Goal: Use online tool/utility: Utilize a website feature to perform a specific function

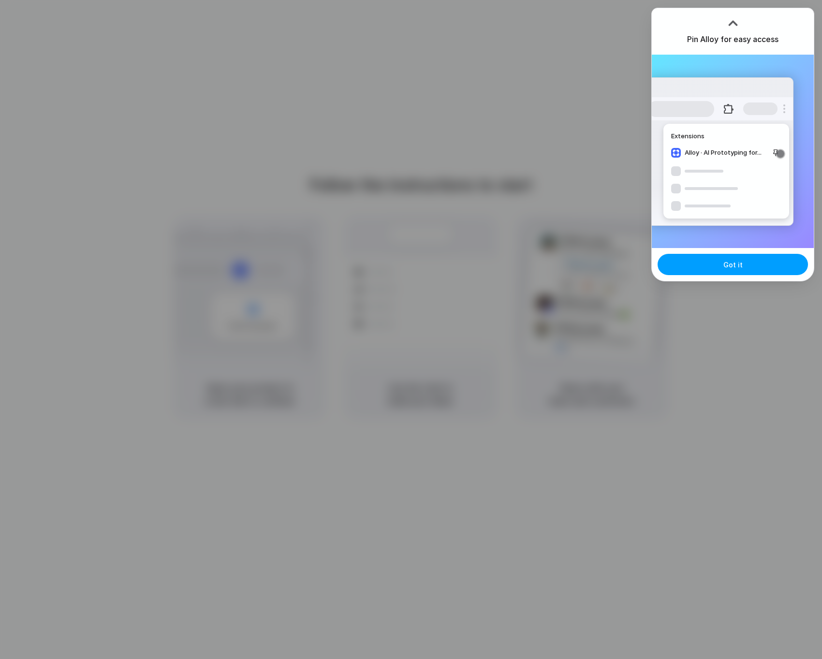
click at [740, 261] on span "Got it" at bounding box center [732, 265] width 19 height 10
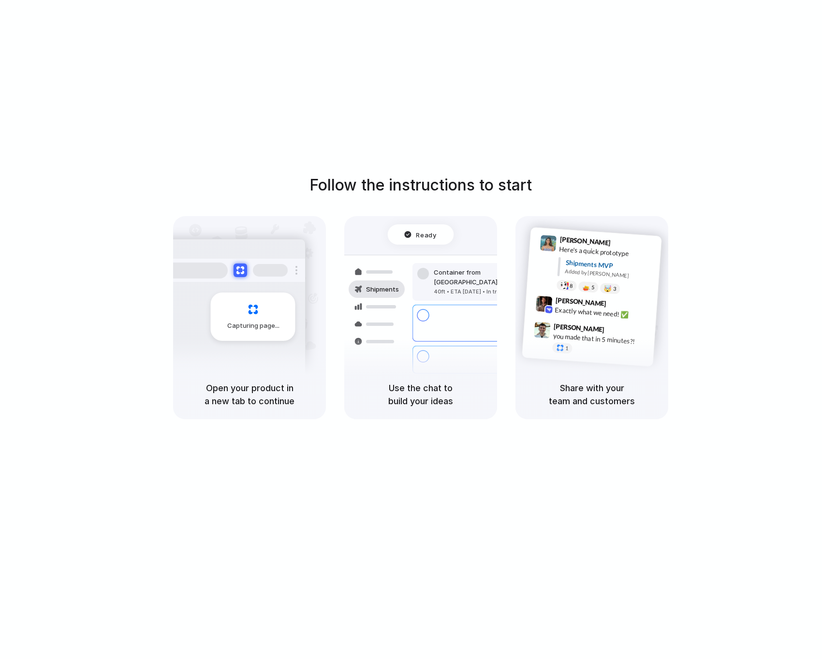
drag, startPoint x: 630, startPoint y: 75, endPoint x: 769, endPoint y: 23, distance: 148.4
click at [671, 57] on div "Follow the instructions to start Capturing page Open your product in a new tab …" at bounding box center [420, 339] width 841 height 678
click at [675, 94] on div "Follow the instructions to start Capturing page Open your product in a new tab …" at bounding box center [420, 339] width 841 height 678
click at [411, 330] on div at bounding box center [411, 330] width 0 height 0
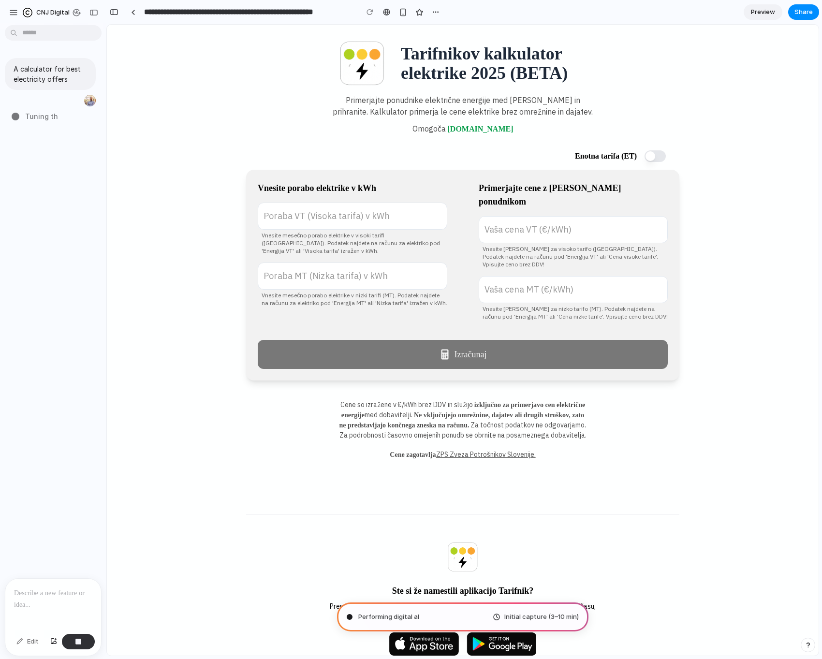
type input "**********"
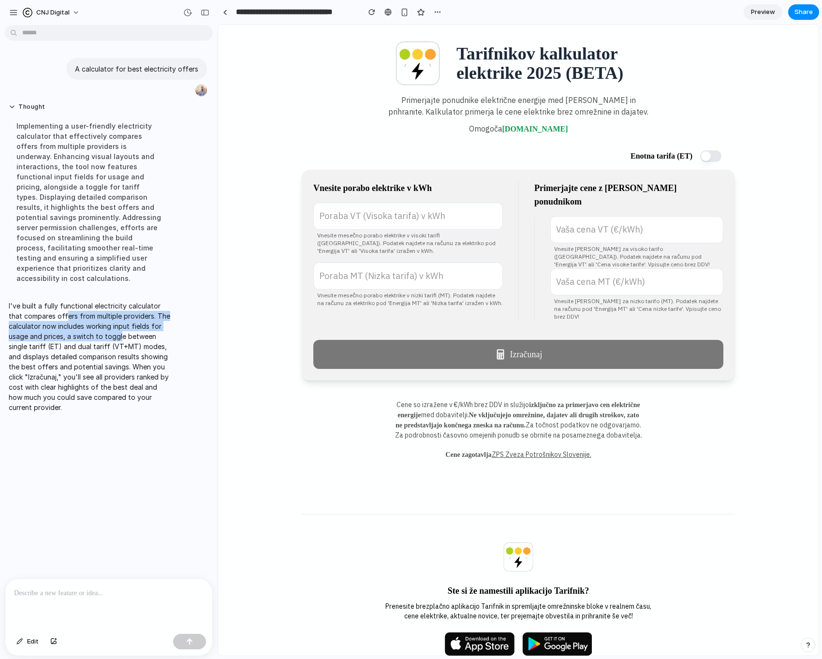
drag, startPoint x: 69, startPoint y: 303, endPoint x: 122, endPoint y: 323, distance: 56.9
click at [122, 323] on p "I've built a fully functional electricity calculator that compares offers from …" at bounding box center [89, 357] width 161 height 112
click at [35, 142] on div "Implementing a user-friendly electricity calculator that effectively compares o…" at bounding box center [89, 202] width 161 height 174
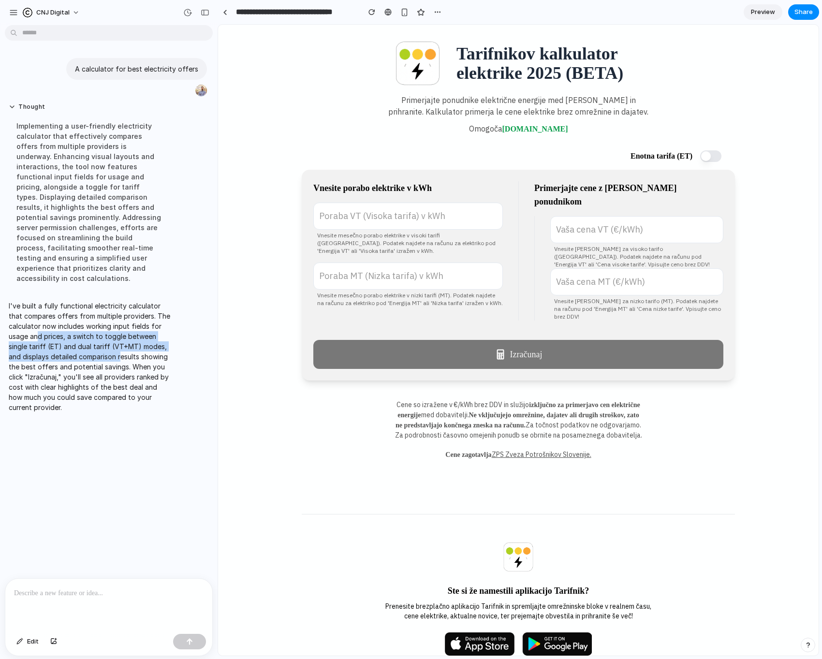
drag, startPoint x: 43, startPoint y: 333, endPoint x: 119, endPoint y: 350, distance: 77.8
click at [119, 350] on p "I've built a fully functional electricity calculator that compares offers from …" at bounding box center [89, 357] width 161 height 112
click at [115, 372] on p "I've built a fully functional electricity calculator that compares offers from …" at bounding box center [89, 357] width 161 height 112
click at [486, 326] on div "Enotna tarifa (ET) Vnesite porabo elektrike v kWh Poraba VT (Visoka tarifa) v k…" at bounding box center [518, 275] width 433 height 211
drag, startPoint x: 473, startPoint y: 349, endPoint x: 402, endPoint y: 251, distance: 120.4
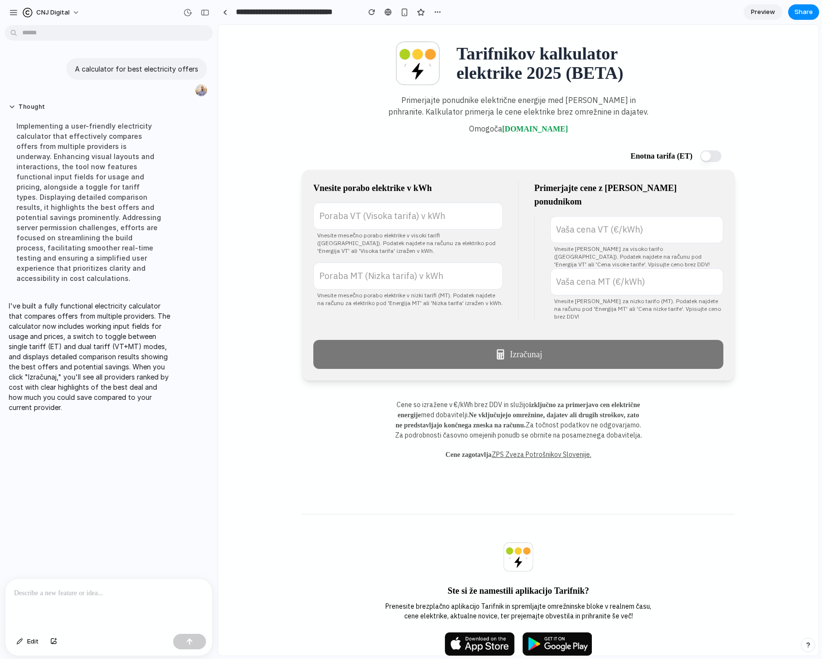
click at [454, 313] on div "Enotna tarifa (ET) Vnesite porabo elektrike v kWh Poraba VT (Visoka tarifa) v k…" at bounding box center [518, 275] width 433 height 211
drag, startPoint x: 399, startPoint y: 245, endPoint x: 389, endPoint y: 212, distance: 34.7
click at [397, 239] on p "Vnesite mesečno porabo elektrike v visoki tarifi ([GEOGRAPHIC_DATA]). Podatek n…" at bounding box center [407, 242] width 189 height 23
click at [389, 212] on input "Poraba VT (Visoka tarifa) v kWh" at bounding box center [407, 215] width 189 height 27
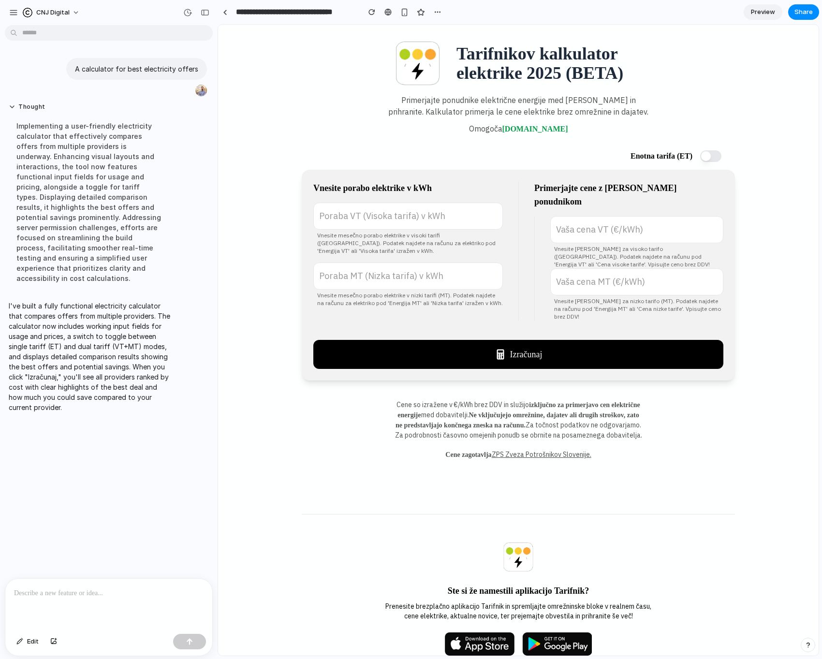
type input "***"
drag, startPoint x: 507, startPoint y: 322, endPoint x: 512, endPoint y: 336, distance: 14.8
click at [510, 329] on div "Enotna tarifa (ET) Vnesite porabo elektrike v kWh *** Poraba VT (Visoka tarifa)…" at bounding box center [518, 275] width 433 height 211
click at [512, 340] on button "Izračunaj" at bounding box center [518, 354] width 410 height 29
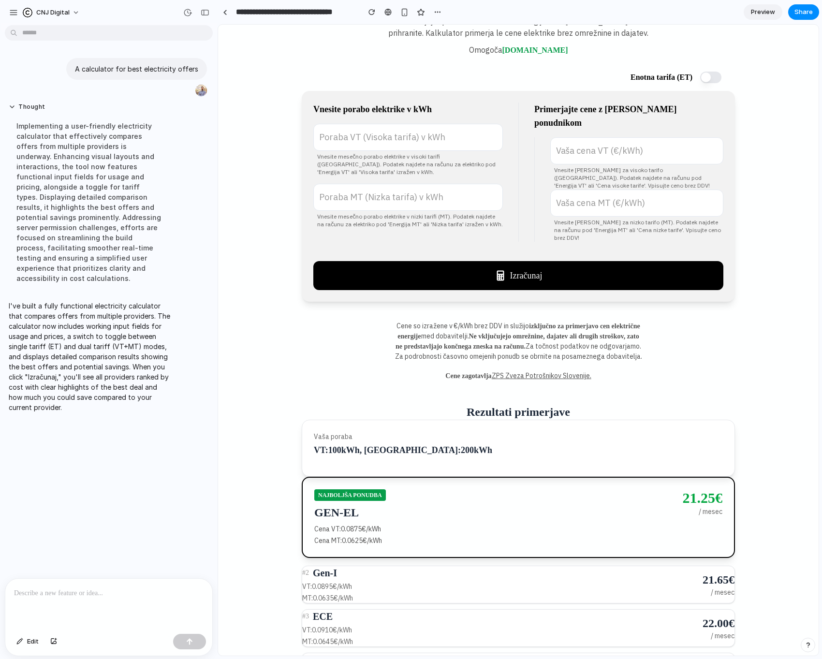
scroll to position [76, 0]
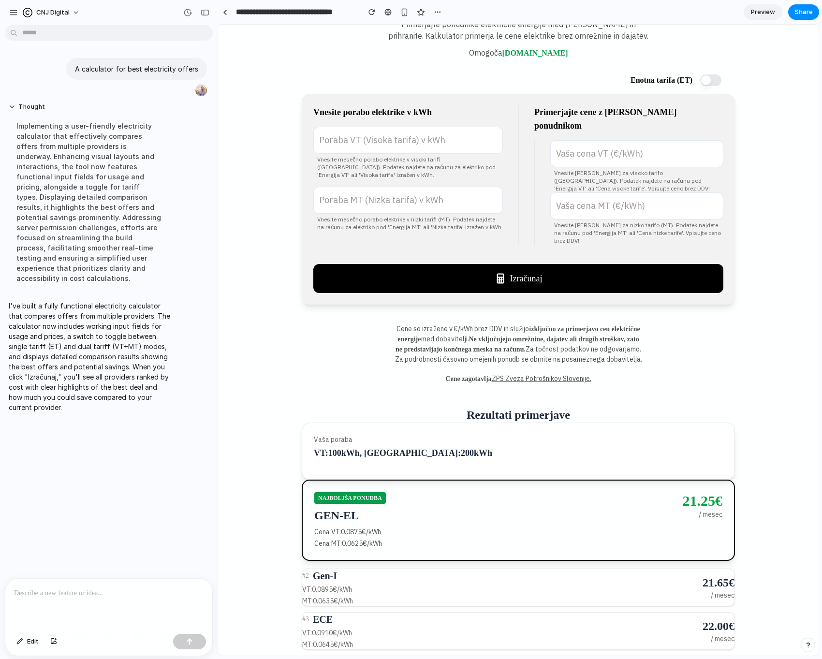
click at [606, 146] on input "Vaša cena VT (€/kWh)" at bounding box center [636, 153] width 173 height 27
type input "****"
click at [610, 192] on input "Vaša cena MT (€/kWh)" at bounding box center [636, 205] width 173 height 27
type input "****"
click at [559, 264] on button "Izračunaj" at bounding box center [518, 278] width 410 height 29
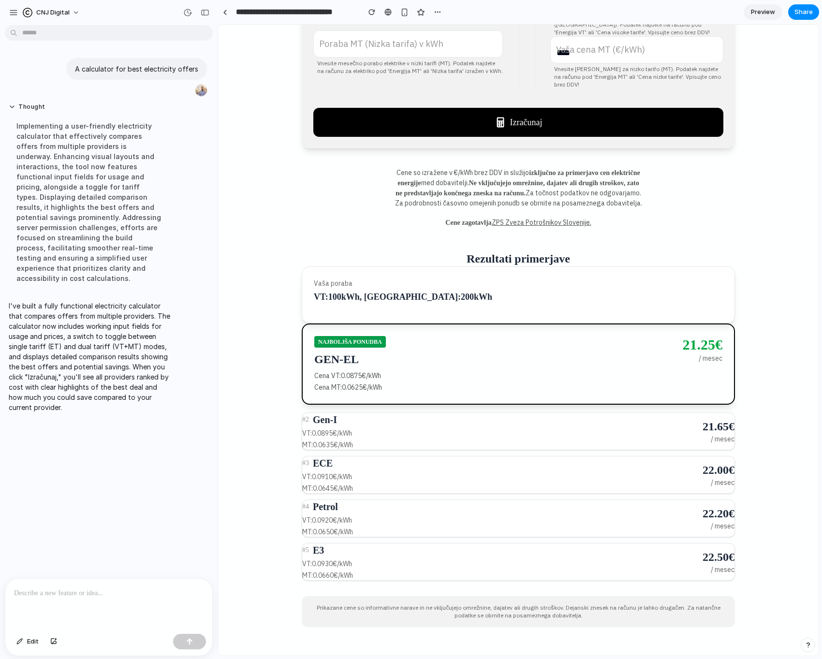
scroll to position [296, 0]
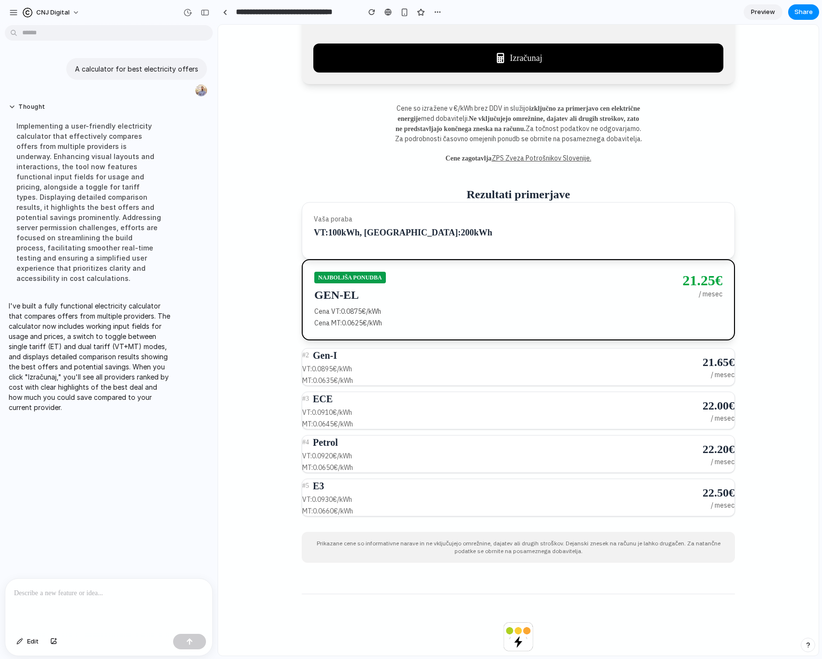
drag, startPoint x: 281, startPoint y: 489, endPoint x: 300, endPoint y: 483, distance: 19.3
click at [291, 485] on main "Tarifnikov kalkulator elektrike 2025 (BETA) Primerjajte ponudnike električne en…" at bounding box center [518, 291] width 600 height 1126
click at [314, 494] on p "VT: 0.0930 €/kWh" at bounding box center [502, 499] width 400 height 10
drag, startPoint x: 318, startPoint y: 495, endPoint x: 330, endPoint y: 494, distance: 11.6
click at [321, 506] on p "MT: 0.0660 €/kWh" at bounding box center [502, 511] width 400 height 10
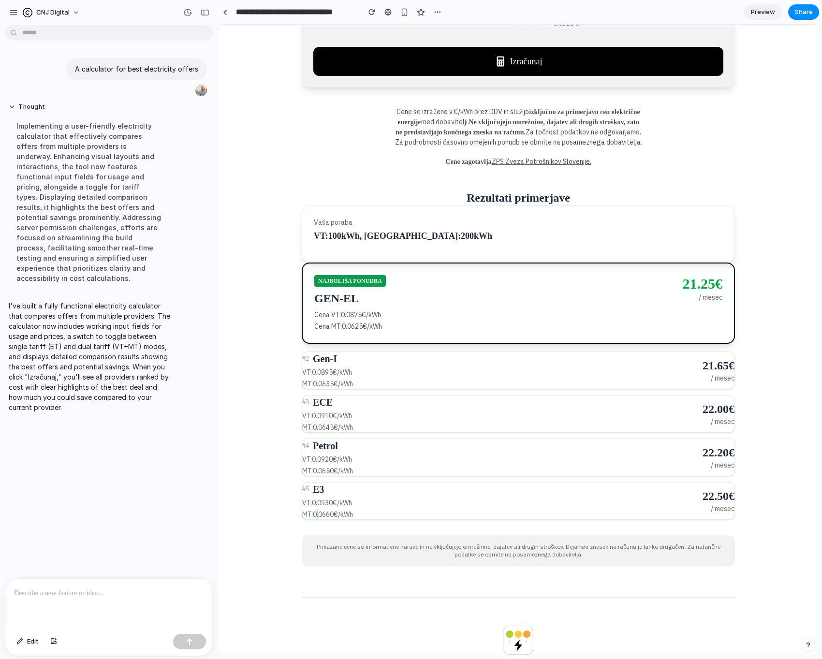
scroll to position [135, 0]
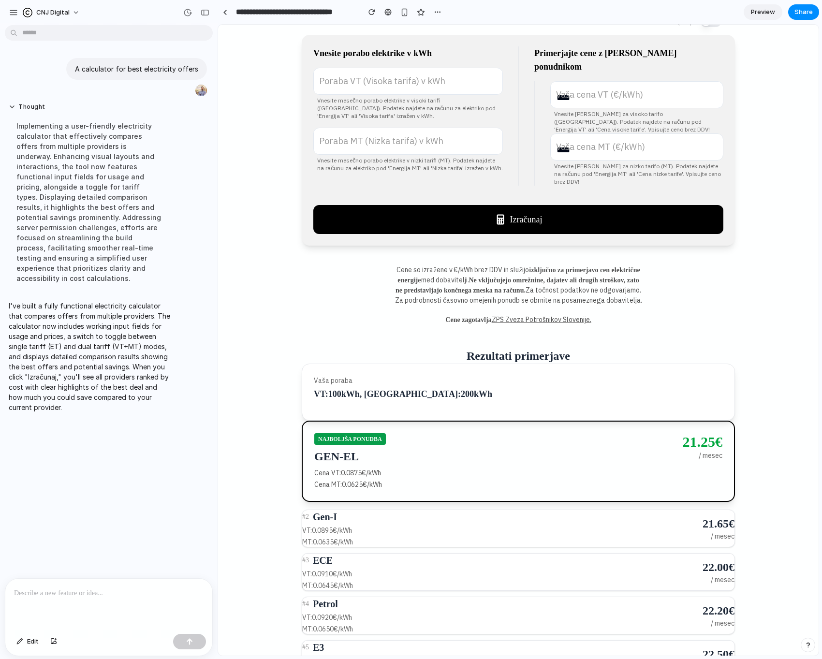
drag, startPoint x: 180, startPoint y: 503, endPoint x: 185, endPoint y: 495, distance: 8.5
click at [182, 502] on div "A calculator for best electricity offers Thought Implementing a user-friendly e…" at bounding box center [106, 303] width 212 height 549
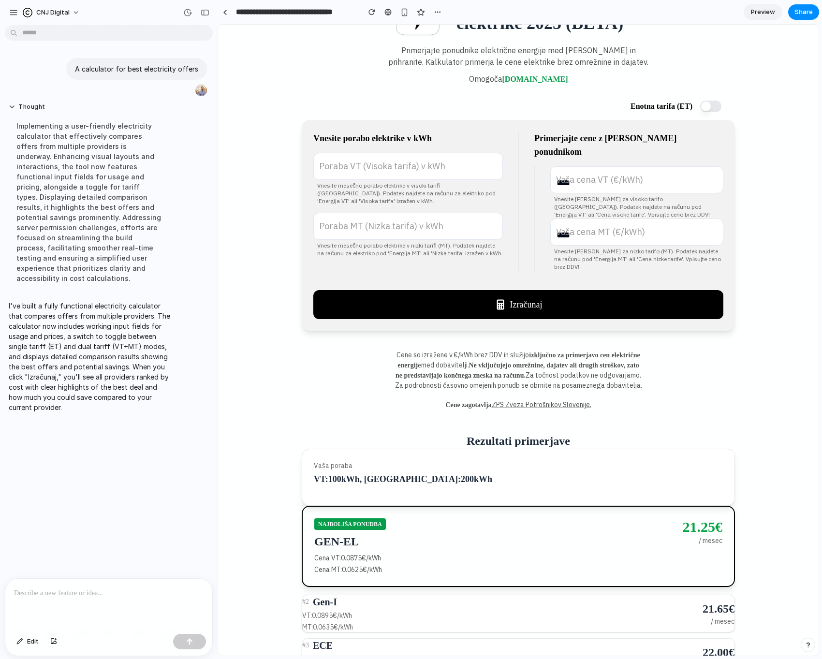
scroll to position [0, 0]
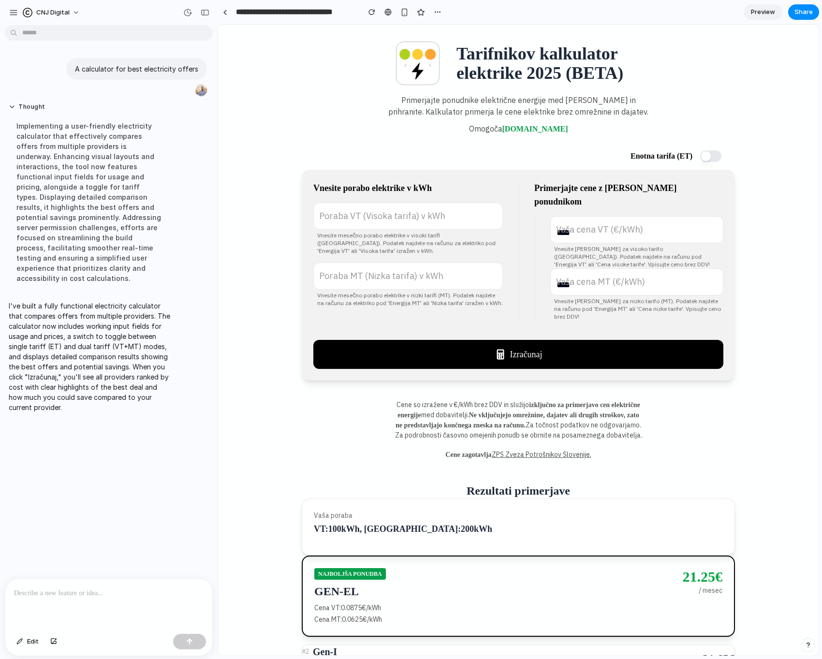
click at [92, 597] on p at bounding box center [108, 593] width 189 height 12
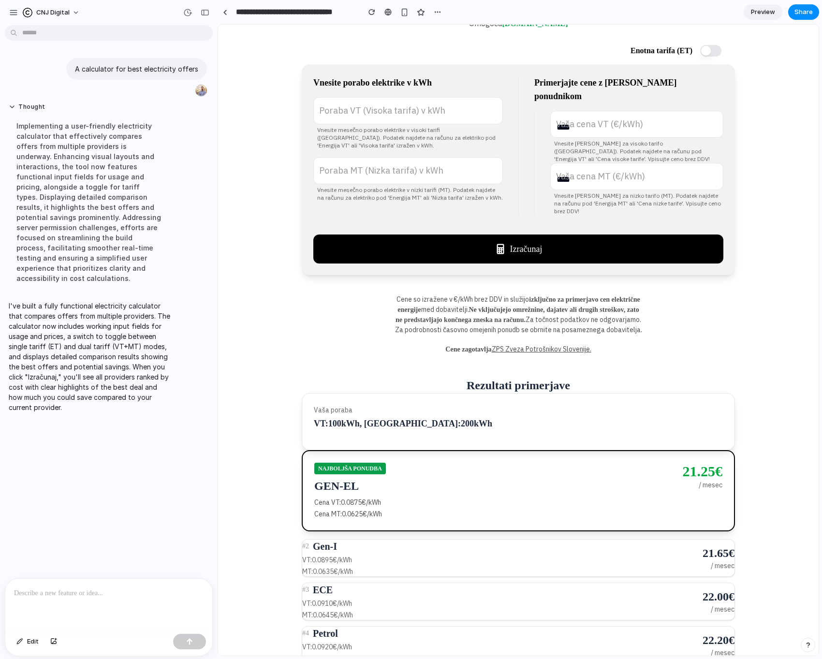
scroll to position [115, 0]
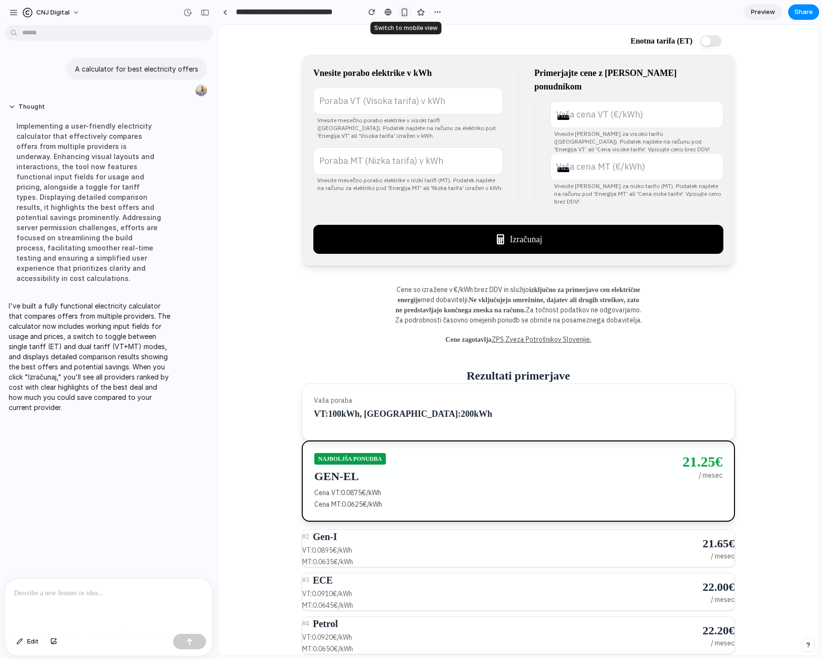
click at [404, 13] on div "button" at bounding box center [404, 12] width 8 height 8
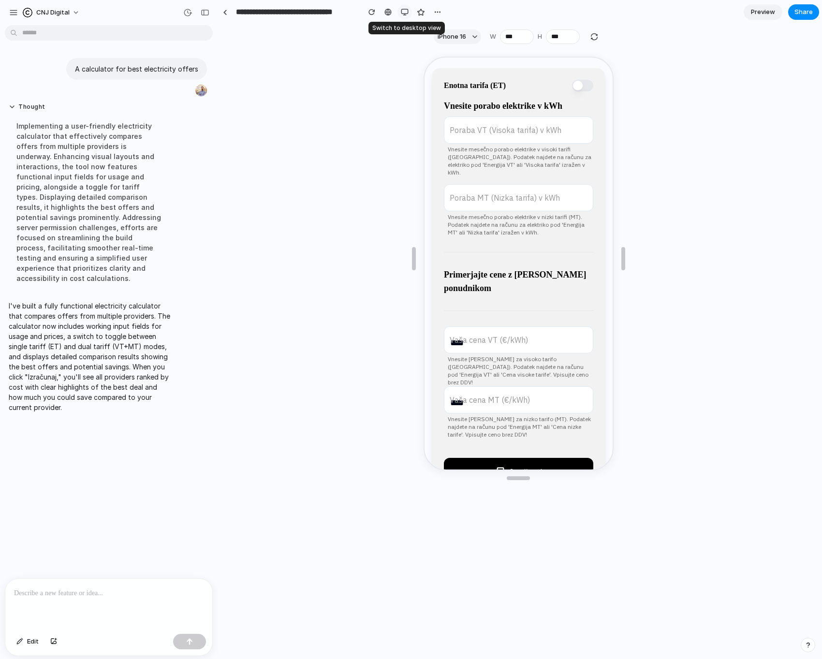
click at [404, 13] on div "button" at bounding box center [405, 12] width 8 height 8
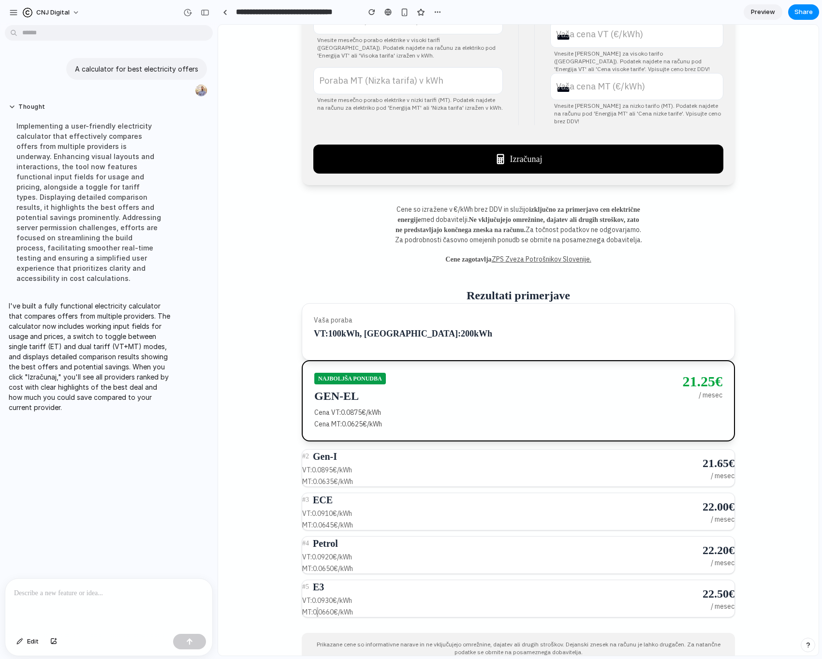
scroll to position [197, 0]
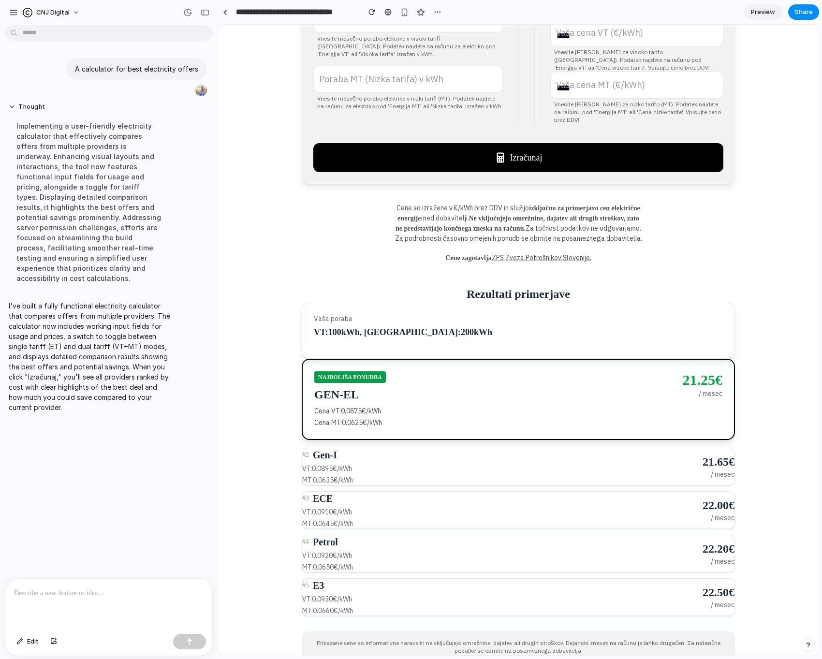
drag, startPoint x: 425, startPoint y: 484, endPoint x: 416, endPoint y: 463, distance: 22.7
click at [425, 475] on div "# 2 Gen-I VT: 0.0895 €/kWh MT: 0.0635 €/kWh 21.65 € / mesec # 3 ECE VT: 0.0910 …" at bounding box center [518, 532] width 433 height 168
click at [415, 475] on p "MT: 0.0635 €/kWh" at bounding box center [502, 480] width 400 height 10
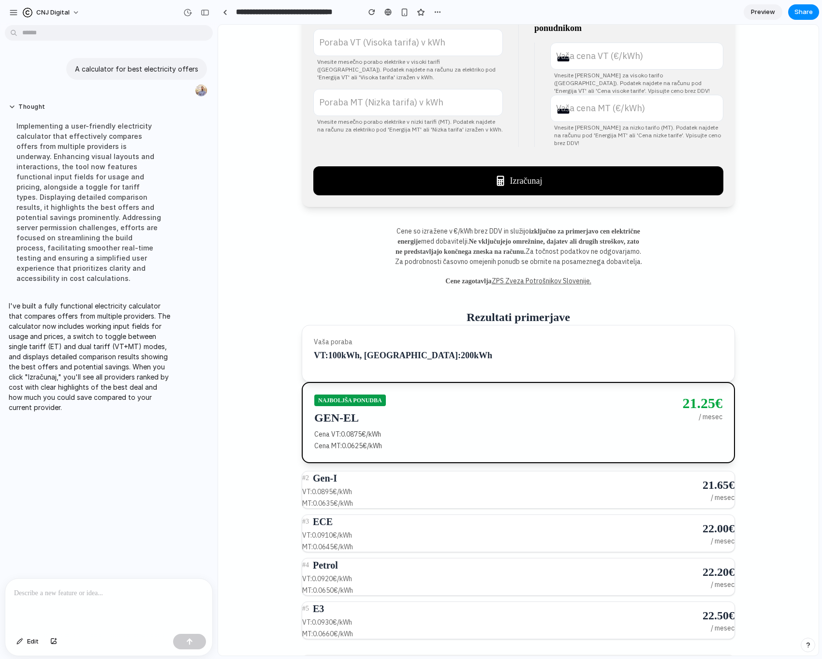
scroll to position [0, 0]
